Goal: Transaction & Acquisition: Purchase product/service

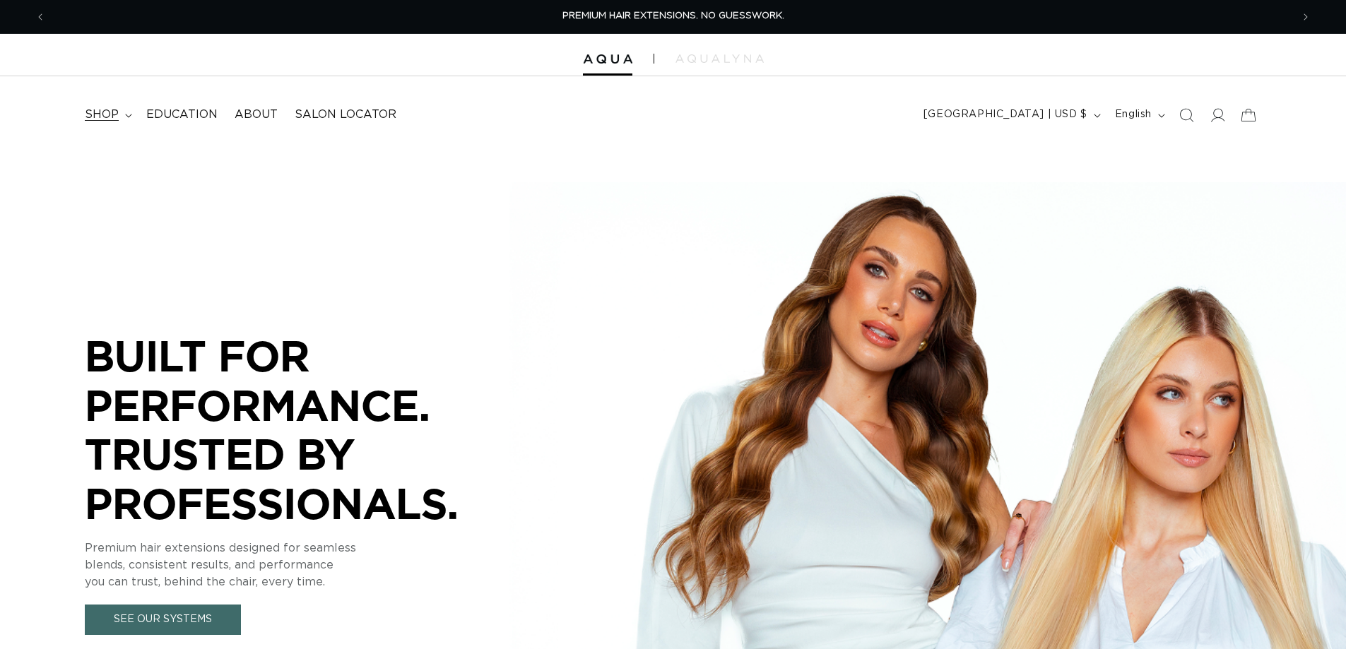
click at [104, 117] on span "shop" at bounding box center [102, 114] width 34 height 15
click at [111, 111] on span "shop" at bounding box center [102, 114] width 34 height 15
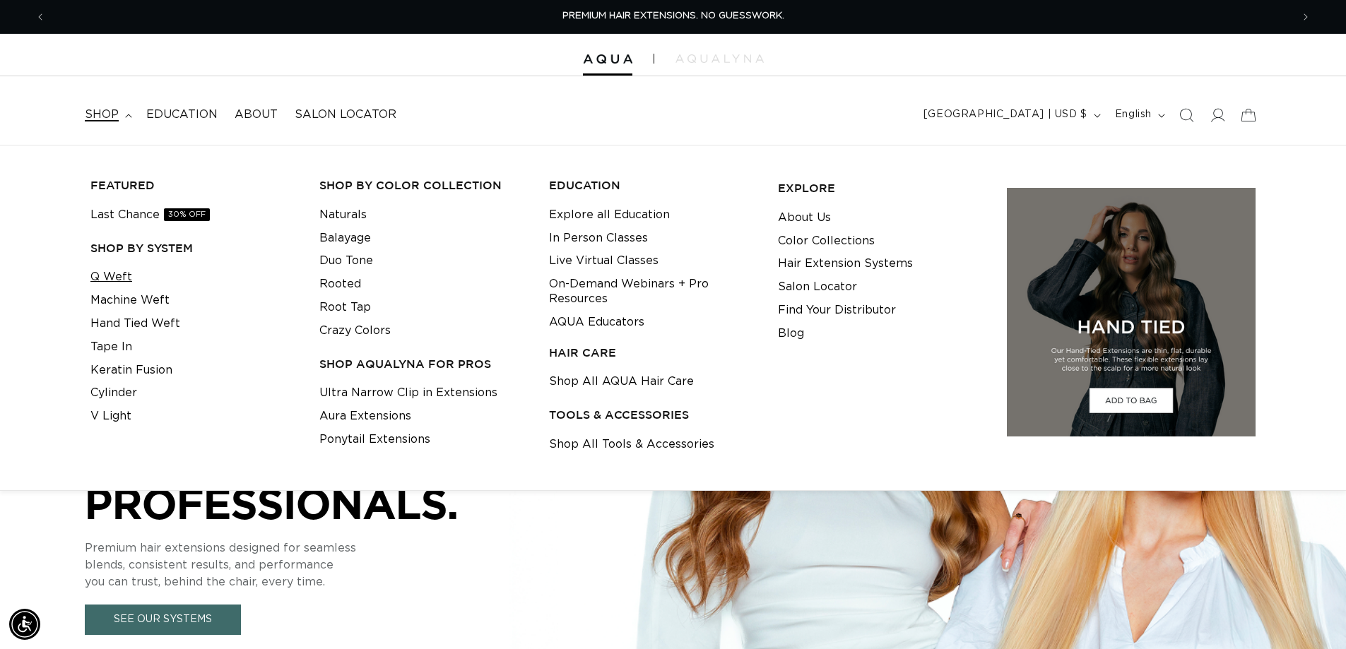
click at [108, 282] on link "Q Weft" at bounding box center [111, 277] width 42 height 23
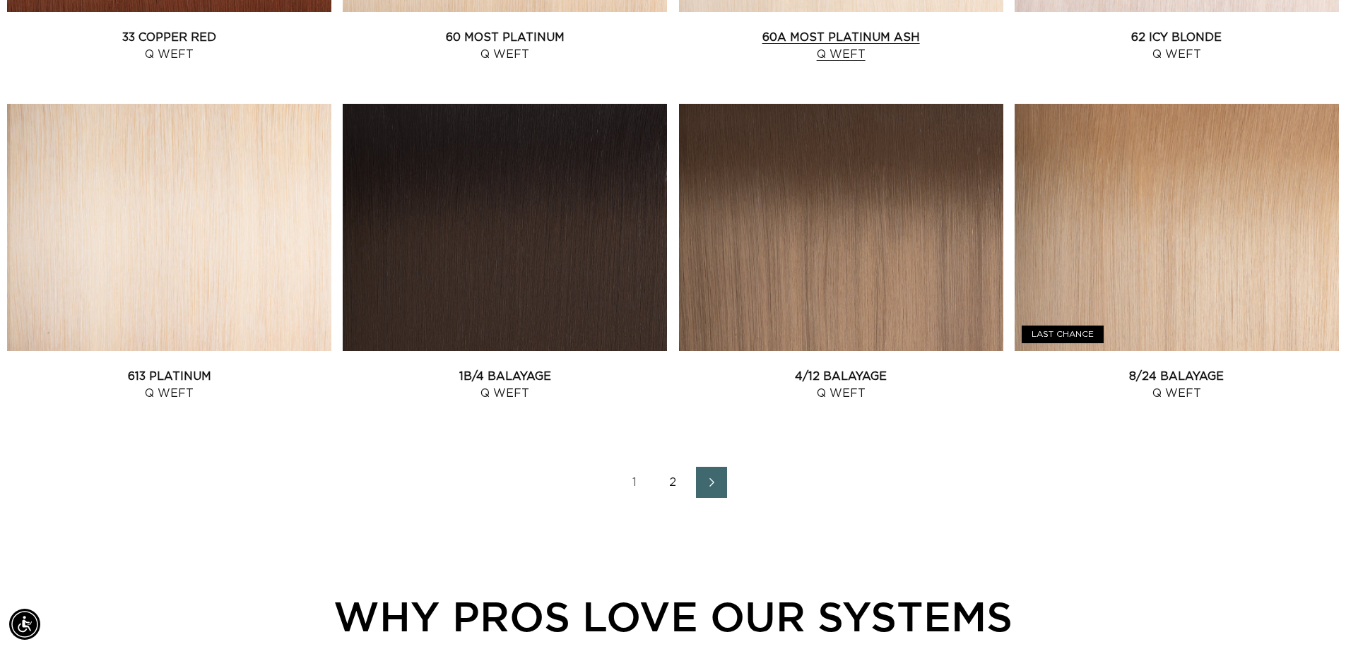
scroll to position [0, 2492]
click at [672, 484] on link "2" at bounding box center [673, 482] width 31 height 31
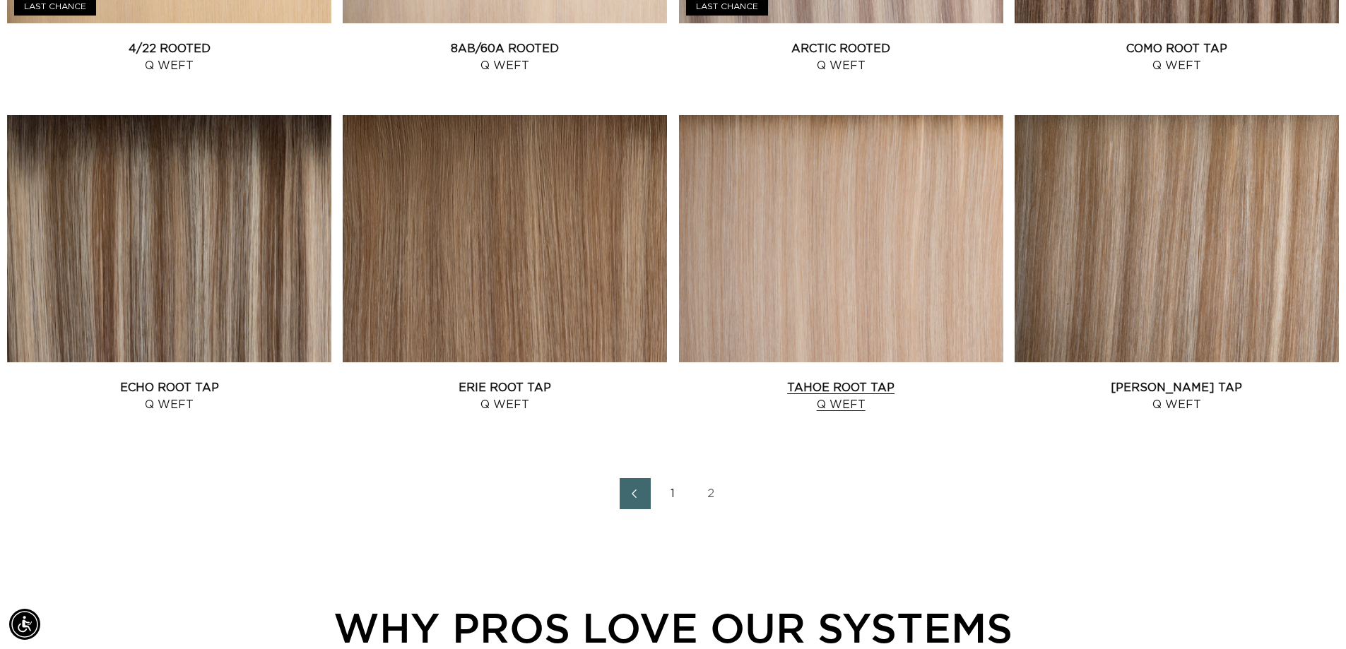
click at [825, 384] on link "Tahoe Root Tap Q Weft" at bounding box center [841, 397] width 324 height 34
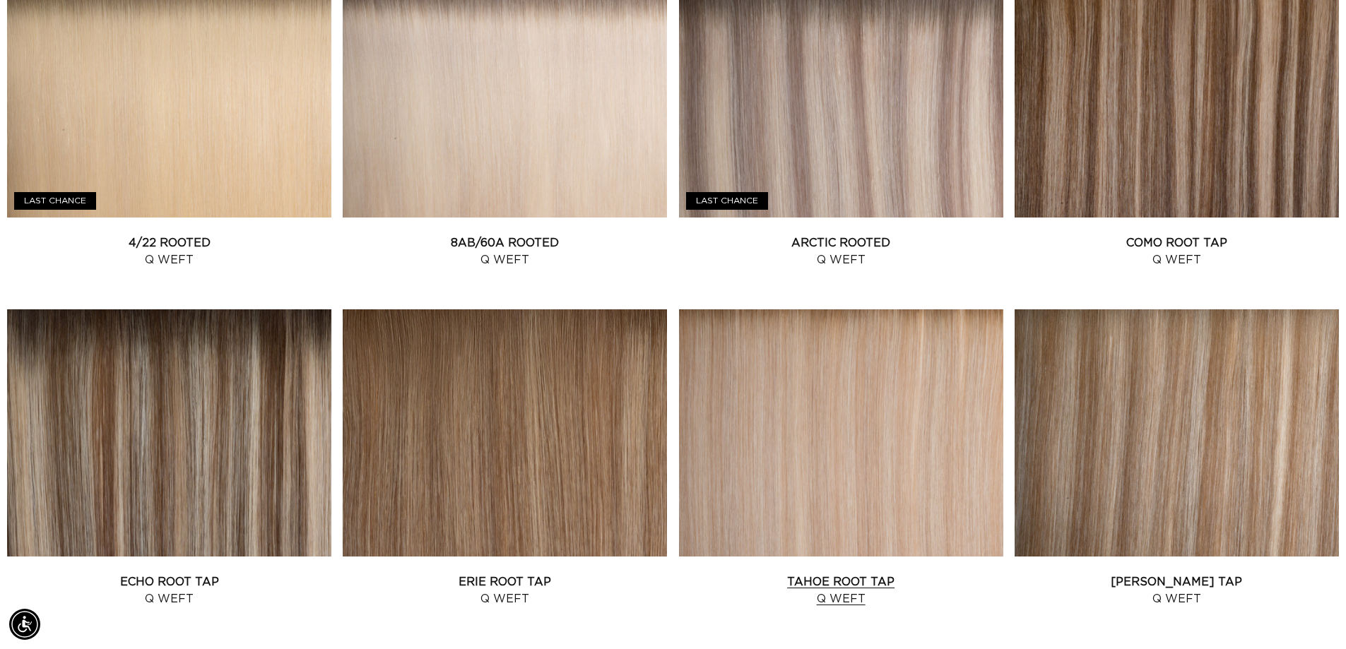
scroll to position [1272, 0]
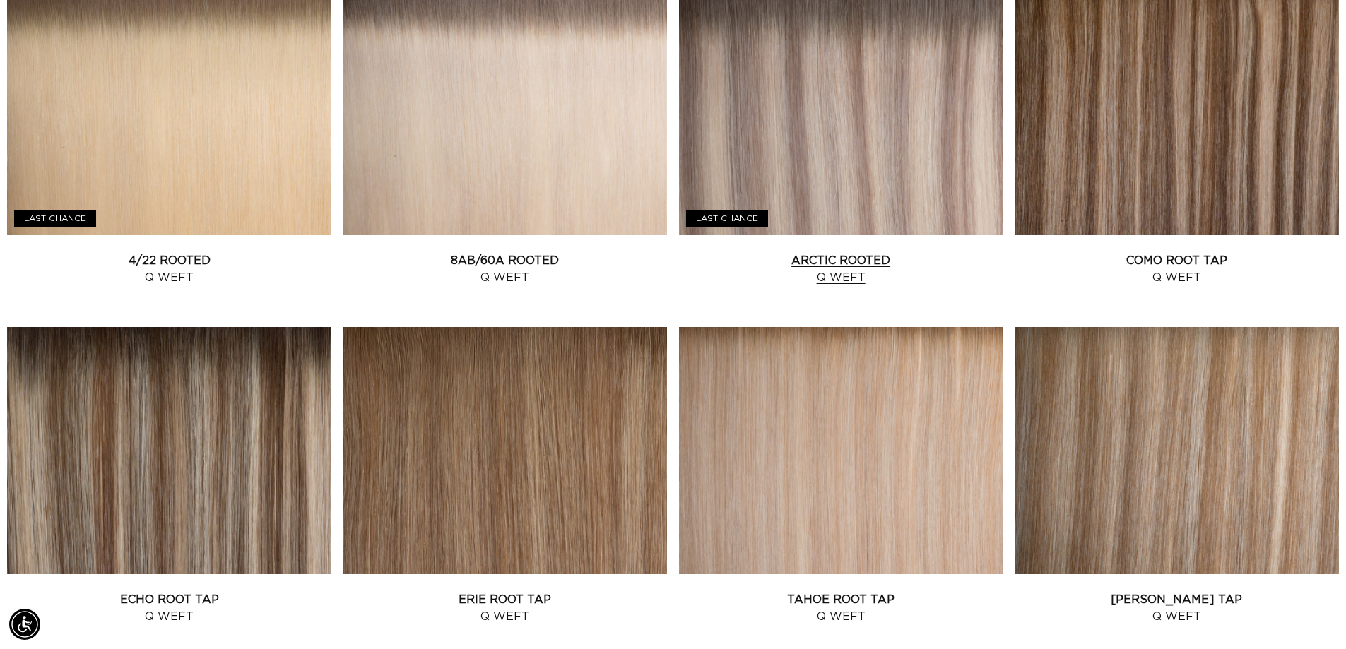
click at [836, 252] on link "Arctic Rooted Q Weft" at bounding box center [841, 269] width 324 height 34
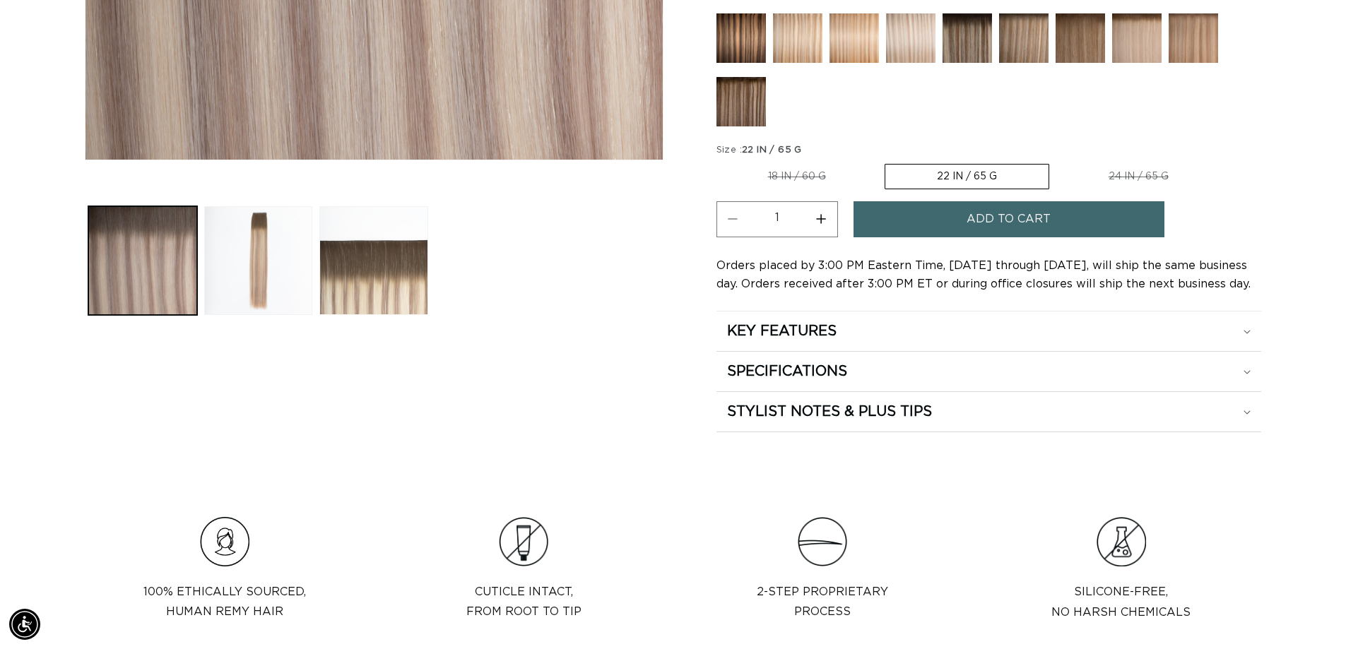
scroll to position [0, 1246]
